Goal: Navigation & Orientation: Find specific page/section

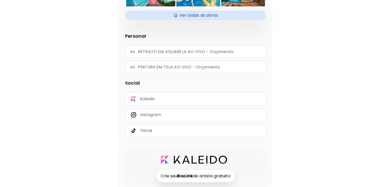
scroll to position [113, 0]
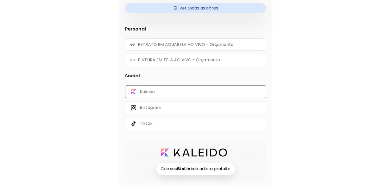
click at [164, 90] on div "Kaleido" at bounding box center [195, 91] width 141 height 13
click at [214, 5] on h4 "Ver todas as obras" at bounding box center [195, 8] width 135 height 8
